Goal: Task Accomplishment & Management: Check status

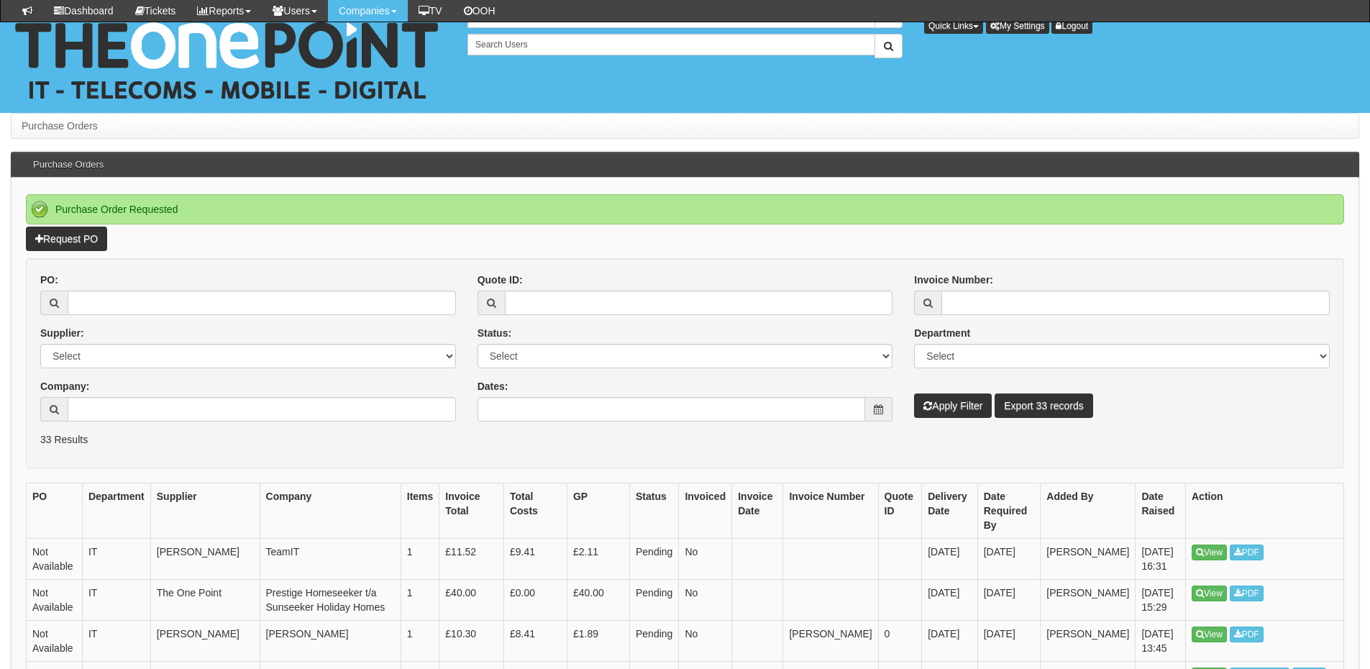
scroll to position [1150, 0]
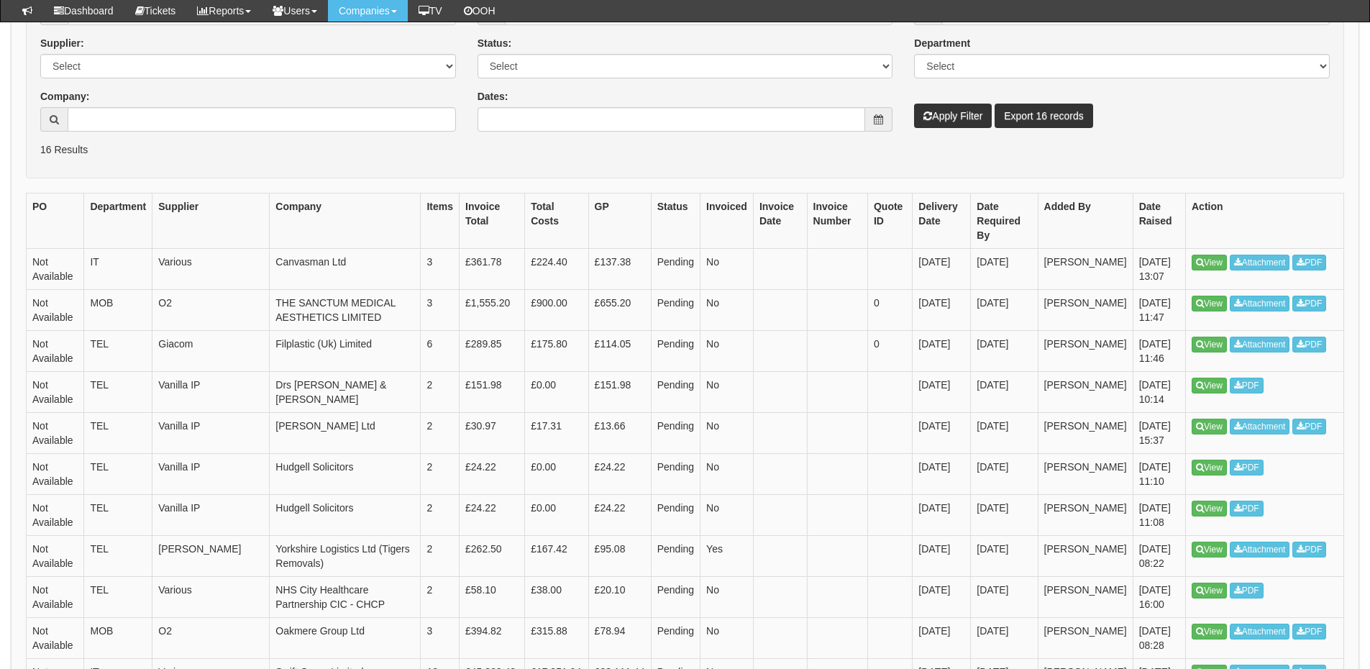
scroll to position [231, 0]
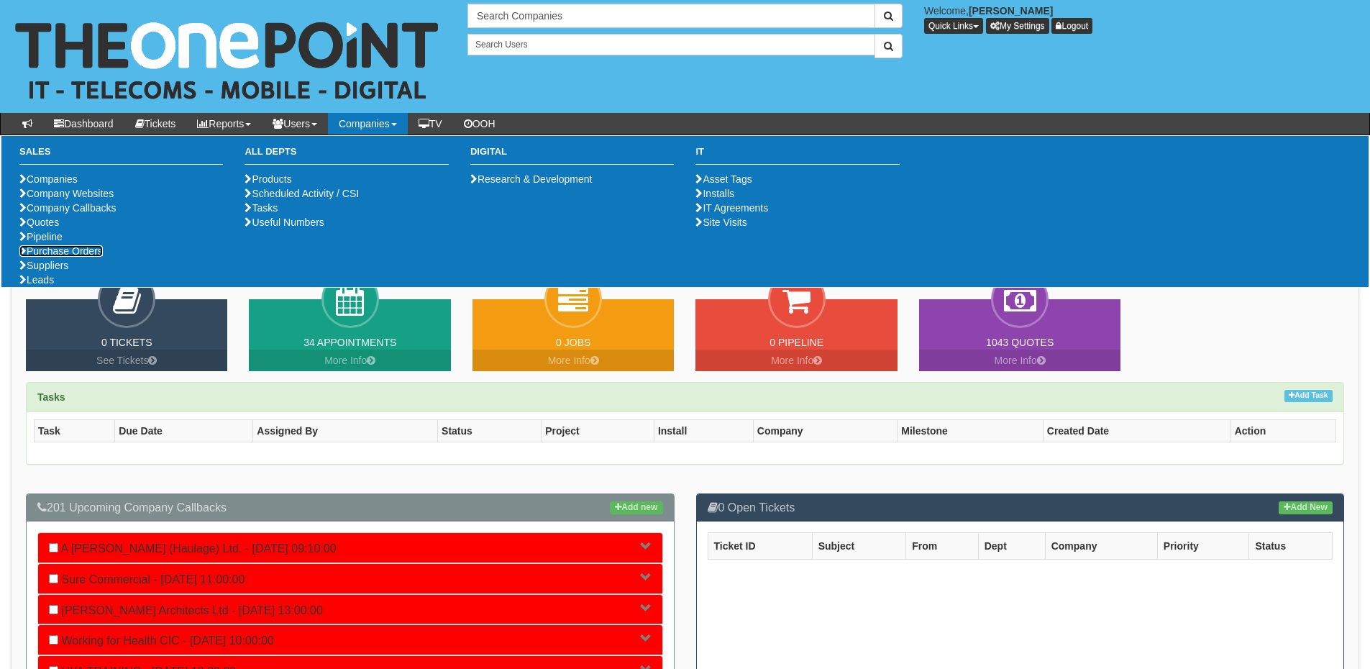
drag, startPoint x: 88, startPoint y: 299, endPoint x: 84, endPoint y: 313, distance: 14.1
click at [88, 257] on link "Purchase Orders" at bounding box center [60, 251] width 83 height 12
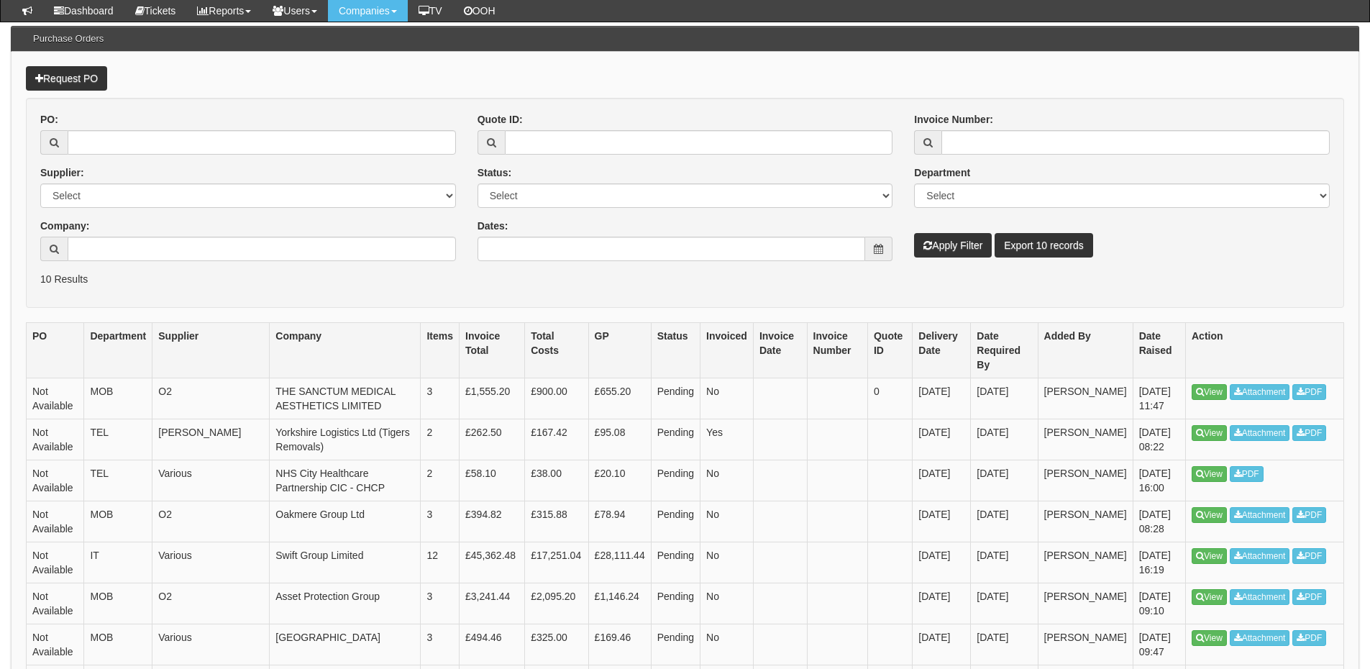
scroll to position [144, 0]
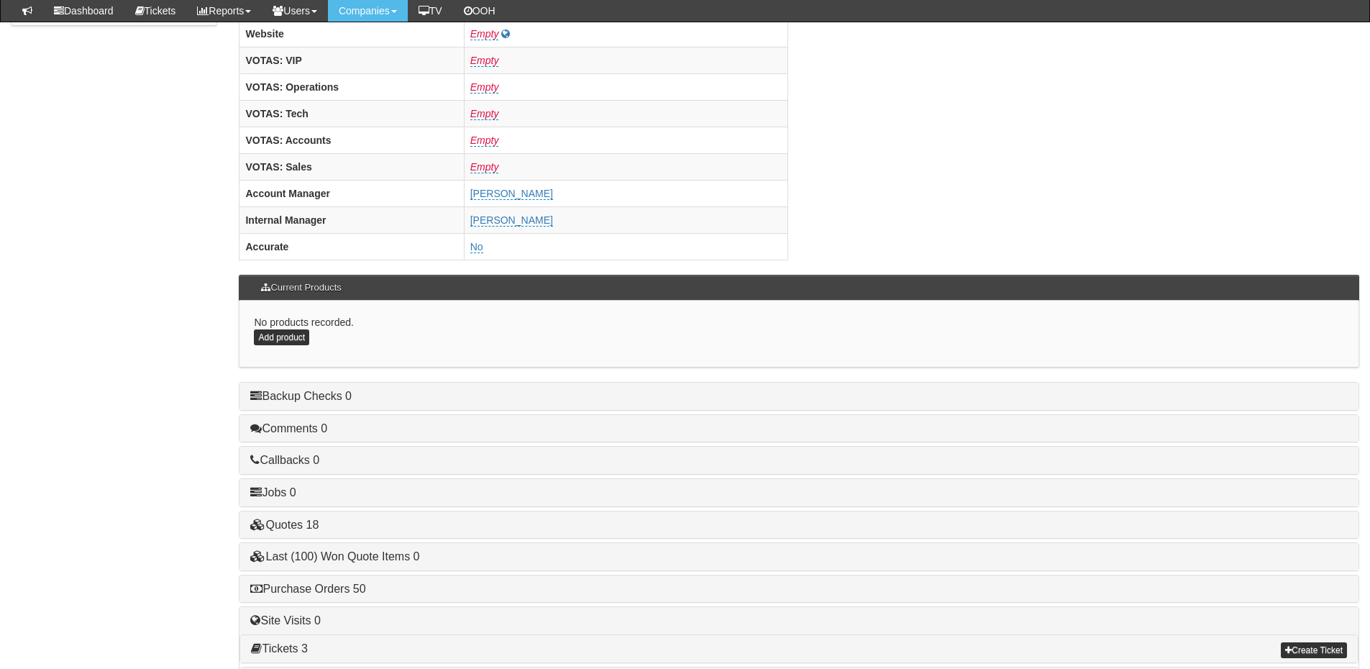
scroll to position [599, 0]
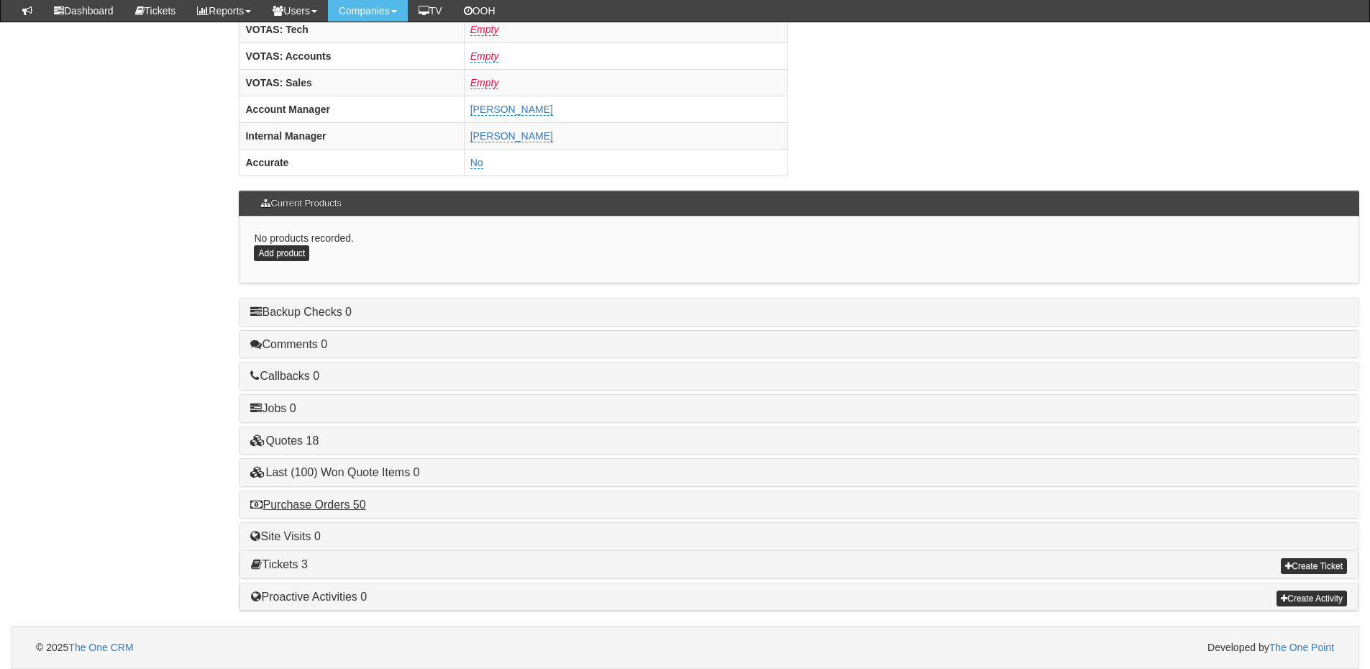
click at [333, 505] on link "Purchase Orders 50" at bounding box center [307, 504] width 115 height 12
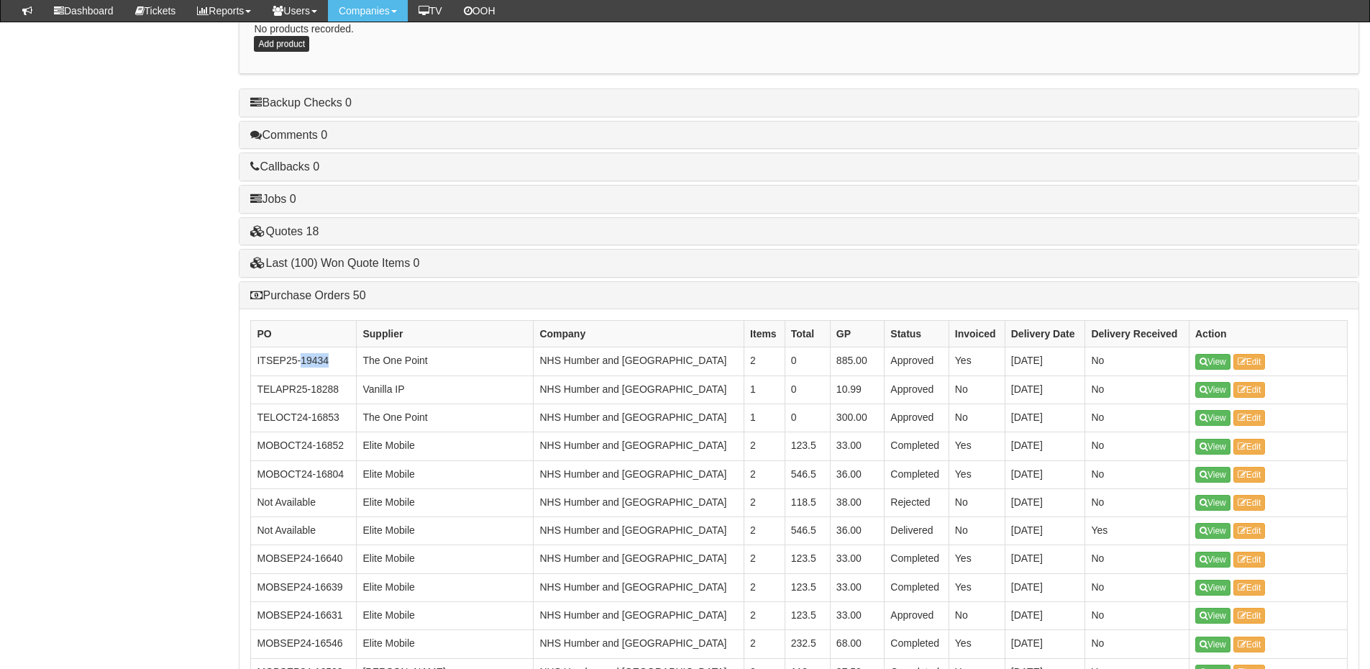
scroll to position [815, 0]
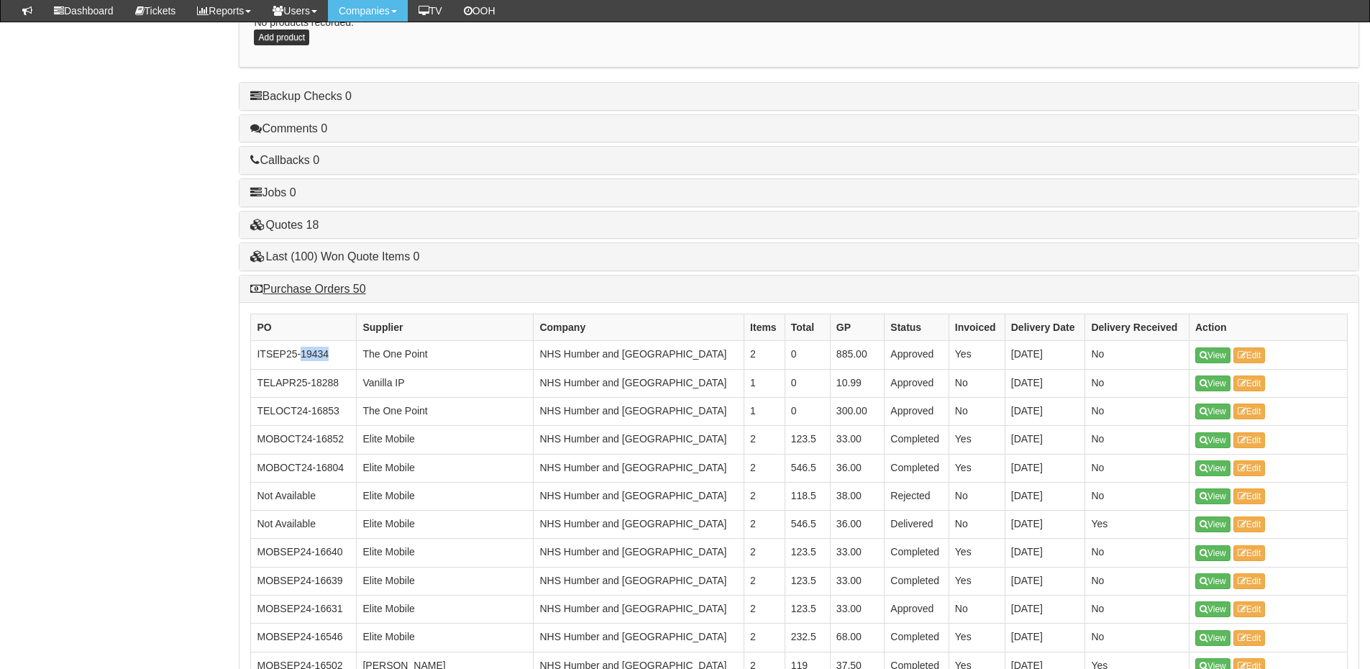
click at [341, 285] on link "Purchase Orders 50" at bounding box center [307, 289] width 115 height 12
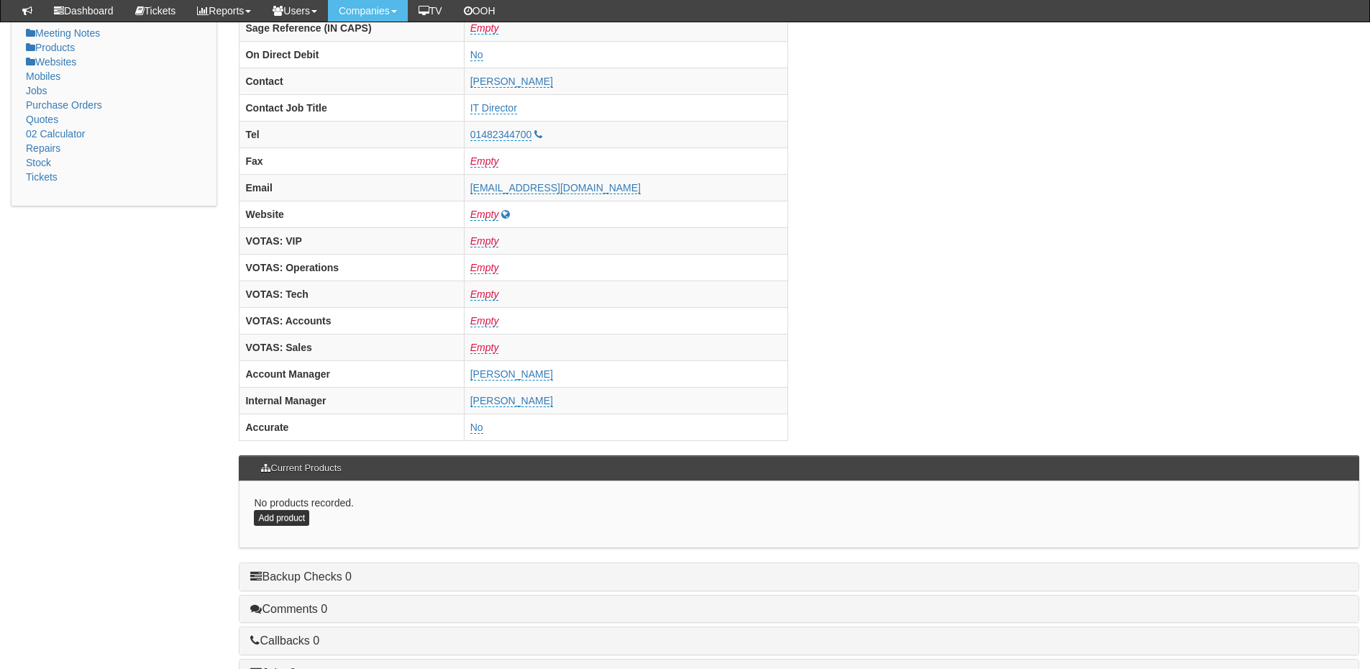
scroll to position [168, 0]
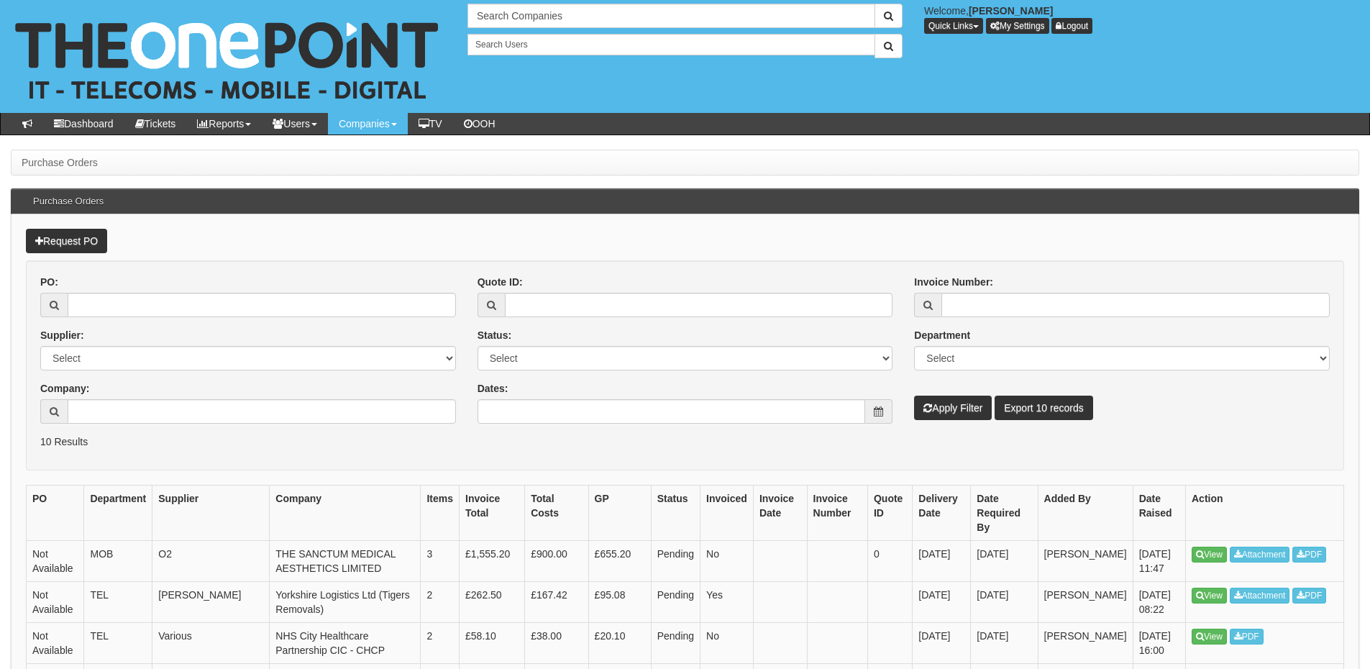
scroll to position [180, 0]
